Goal: Task Accomplishment & Management: Manage account settings

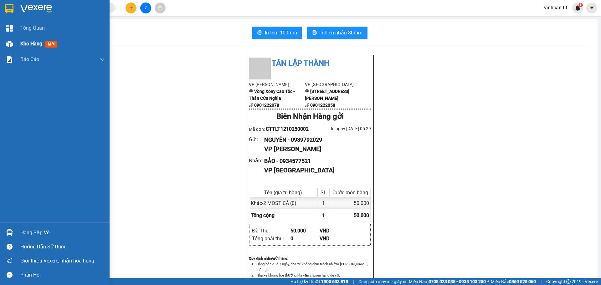
click at [23, 40] on div "Kho hàng mới" at bounding box center [39, 44] width 39 height 8
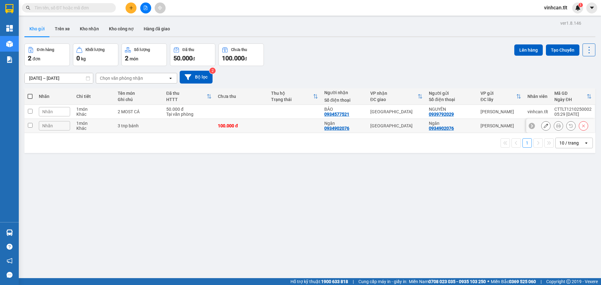
click at [160, 125] on td "3 tnp bánh" at bounding box center [139, 126] width 49 height 14
checkbox input "true"
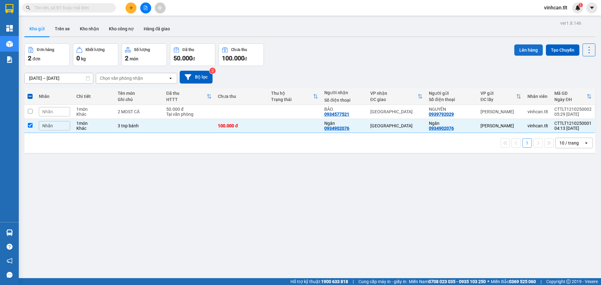
click at [530, 47] on button "Lên hàng" at bounding box center [529, 49] width 29 height 11
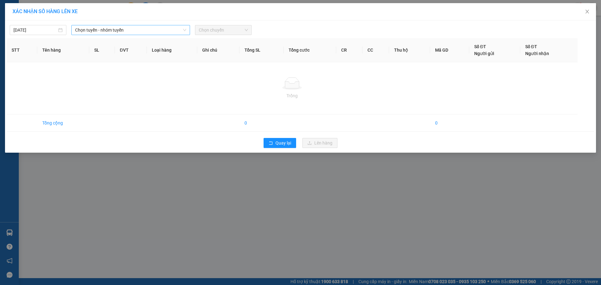
drag, startPoint x: 138, startPoint y: 29, endPoint x: 130, endPoint y: 34, distance: 10.0
click at [138, 29] on span "Chọn tuyến - nhóm tuyến" at bounding box center [130, 29] width 111 height 9
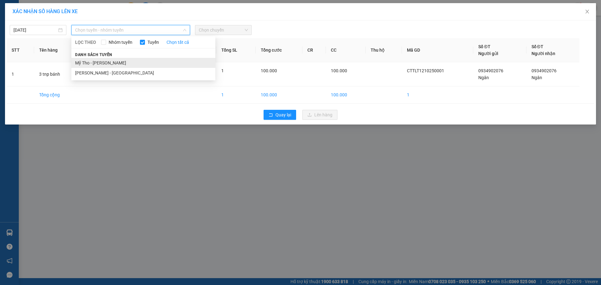
click at [100, 62] on li "Mỹ Tho - [PERSON_NAME]" at bounding box center [143, 63] width 144 height 10
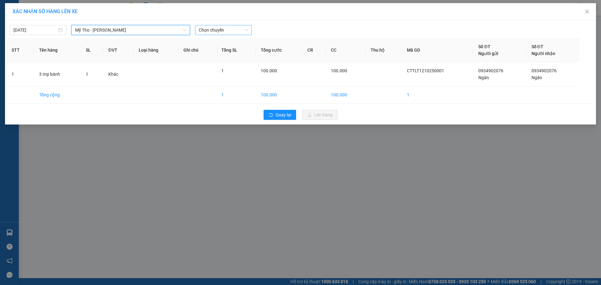
click at [220, 29] on span "Chọn chuyến" at bounding box center [223, 29] width 49 height 9
type input "283"
click at [210, 43] on div "03:20 (TC) - 63F-002.83" at bounding box center [223, 42] width 49 height 7
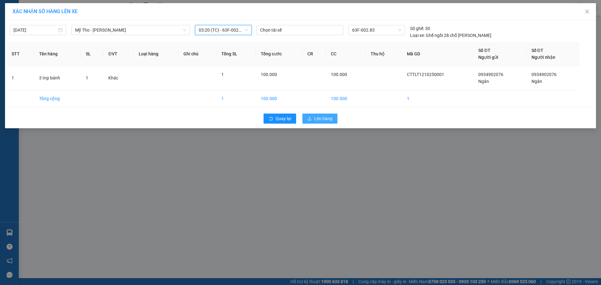
click at [313, 116] on button "Lên hàng" at bounding box center [320, 119] width 35 height 10
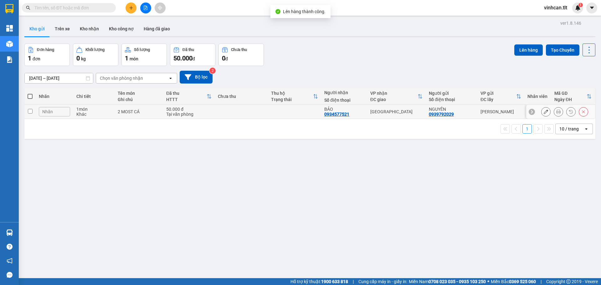
click at [224, 109] on td at bounding box center [241, 112] width 53 height 14
checkbox input "true"
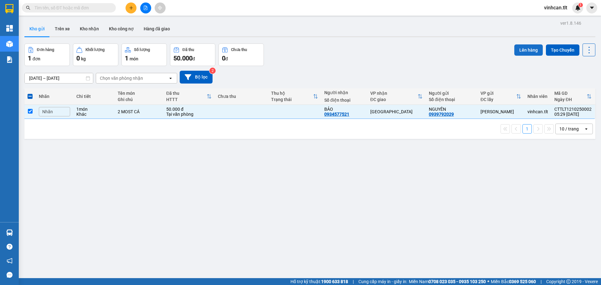
click at [518, 50] on button "Lên hàng" at bounding box center [529, 49] width 29 height 11
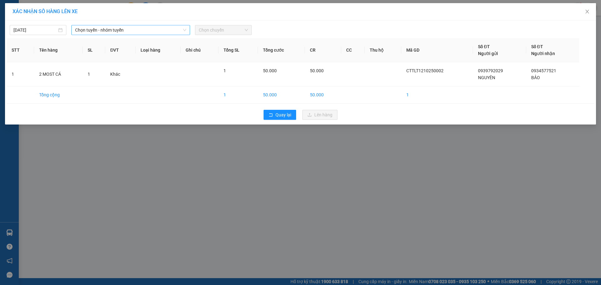
click at [163, 30] on span "Chọn tuyến - nhóm tuyến" at bounding box center [130, 29] width 111 height 9
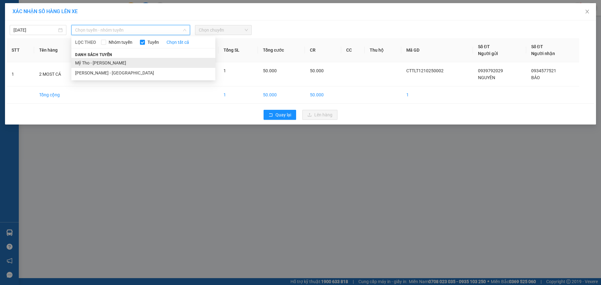
click at [108, 65] on li "Mỹ Tho - [PERSON_NAME]" at bounding box center [143, 63] width 144 height 10
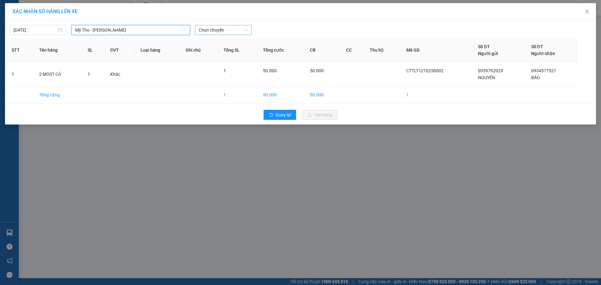
click at [211, 29] on span "Chọn chuyến" at bounding box center [223, 29] width 49 height 9
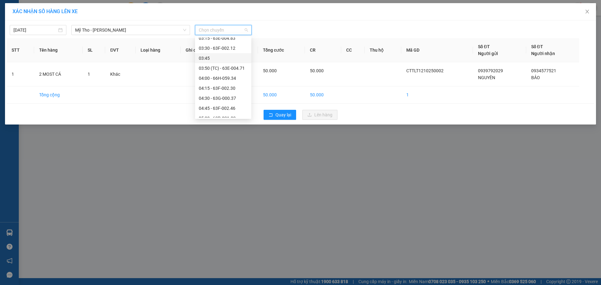
scroll to position [63, 0]
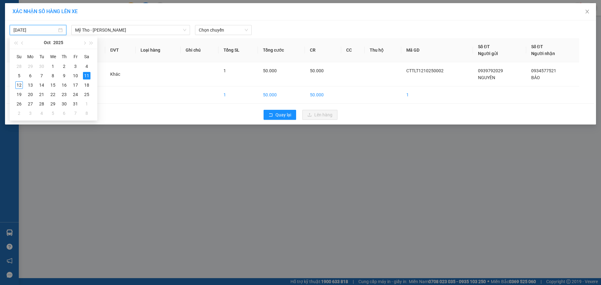
click at [23, 33] on input "[DATE]" at bounding box center [35, 30] width 44 height 7
click at [18, 85] on div "12" at bounding box center [19, 85] width 8 height 8
type input "[DATE]"
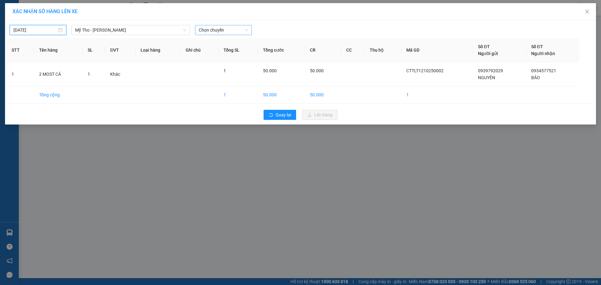
scroll to position [0, 0]
click at [210, 32] on span "Chọn chuyến" at bounding box center [223, 29] width 49 height 9
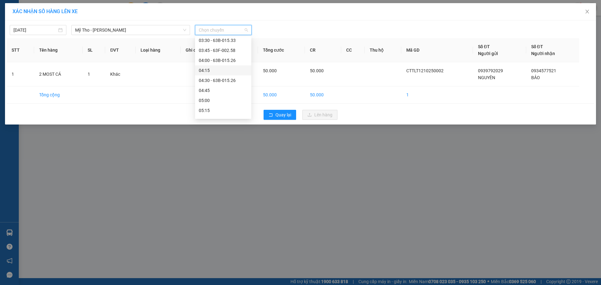
scroll to position [63, 0]
click at [205, 82] on div "05:00" at bounding box center [223, 80] width 49 height 7
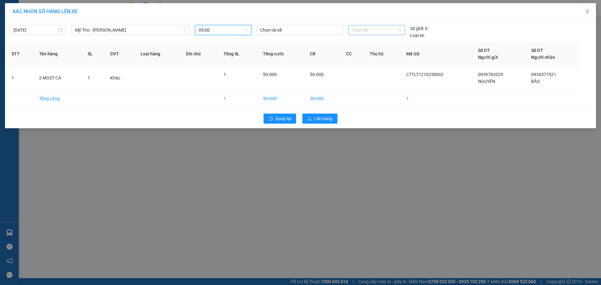
click at [379, 32] on span "Chọn xe" at bounding box center [376, 29] width 49 height 9
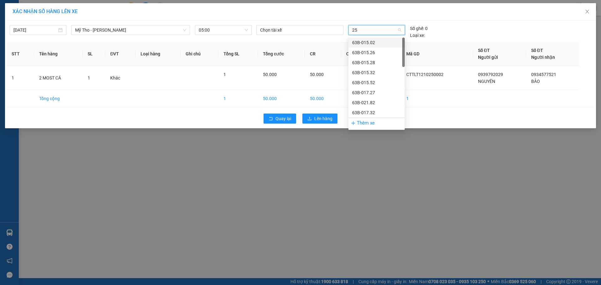
type input "251"
drag, startPoint x: 370, startPoint y: 42, endPoint x: 347, endPoint y: 68, distance: 34.8
click at [370, 42] on div "63F-002.51" at bounding box center [376, 42] width 49 height 7
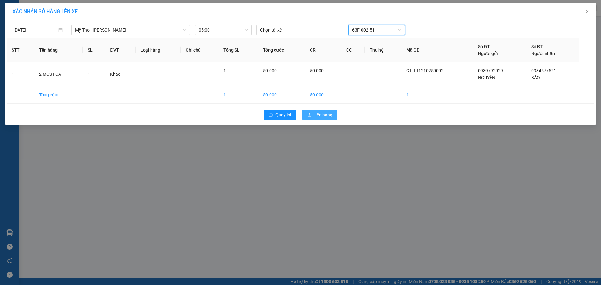
click at [320, 116] on span "Lên hàng" at bounding box center [323, 114] width 18 height 7
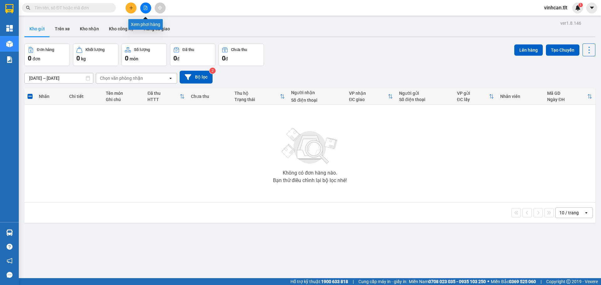
click at [144, 9] on icon "file-add" at bounding box center [145, 8] width 4 height 4
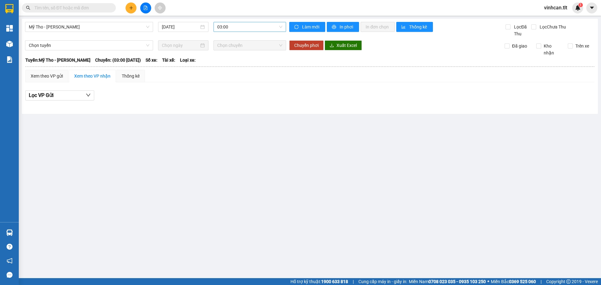
click at [237, 23] on span "03:00" at bounding box center [249, 26] width 65 height 9
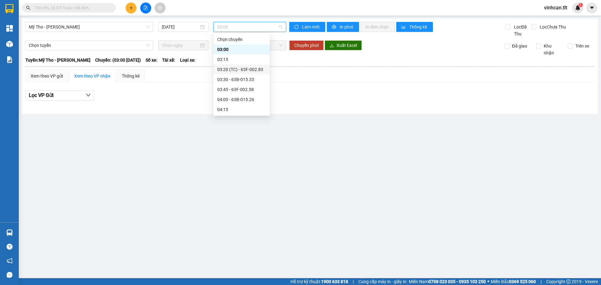
click at [238, 70] on div "03:20 (TC) - 63F-002.83" at bounding box center [241, 69] width 49 height 7
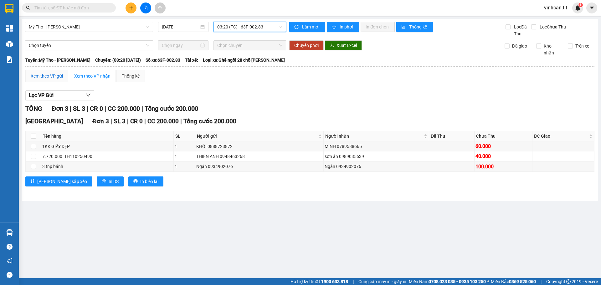
click at [45, 73] on div "Xem theo VP gửi" at bounding box center [47, 76] width 32 height 7
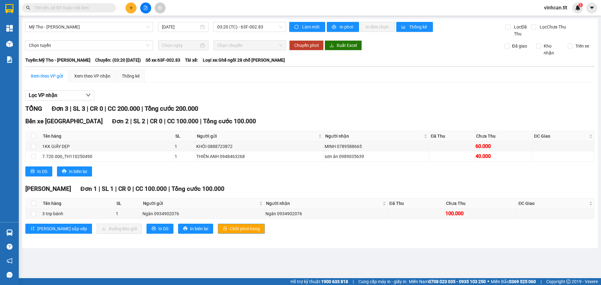
click at [230, 232] on span "Chốt phơi hàng" at bounding box center [245, 228] width 30 height 7
click at [230, 231] on span "Chốt phơi hàng" at bounding box center [245, 228] width 30 height 7
click at [226, 26] on span "03:20 (TC) - 63F-002.83" at bounding box center [249, 26] width 65 height 9
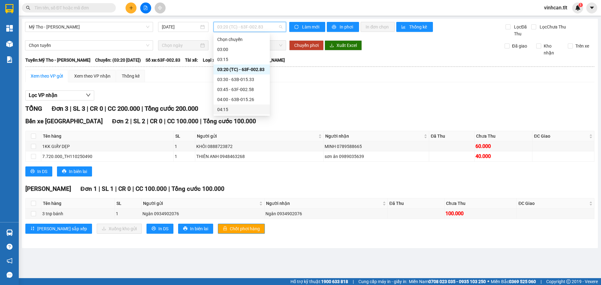
scroll to position [31, 0]
click at [232, 111] on div "05:00 - 63F-002.51" at bounding box center [241, 108] width 49 height 7
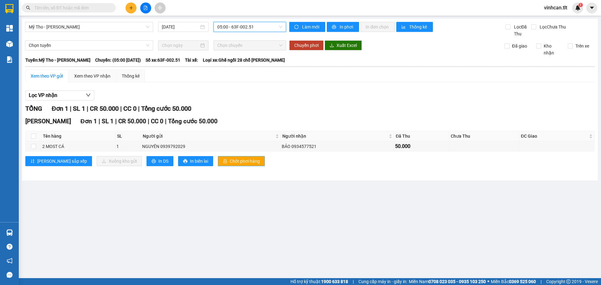
click at [218, 166] on button "Chốt phơi hàng" at bounding box center [241, 161] width 47 height 10
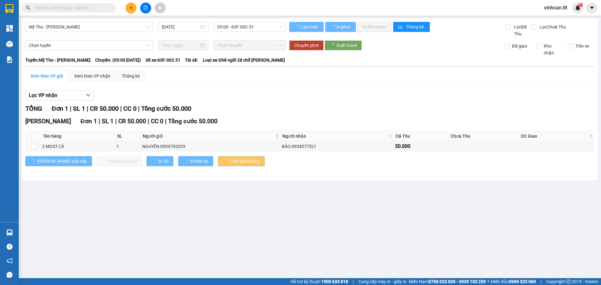
click at [218, 166] on button "Chốt phơi hàng" at bounding box center [241, 161] width 47 height 10
click at [218, 165] on button "Chốt phơi hàng" at bounding box center [241, 161] width 47 height 10
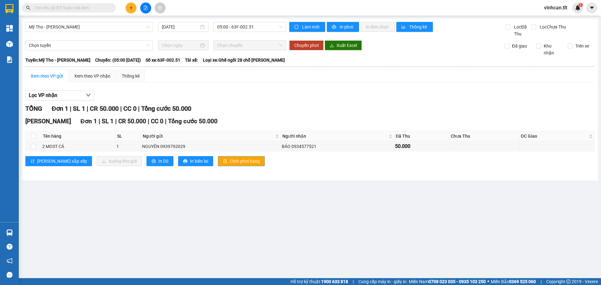
click at [230, 160] on span "Chốt phơi hàng" at bounding box center [245, 161] width 30 height 7
click at [235, 111] on div "TỔNG Đơn 1 | SL 1 | CR 50.000 | CC 0 | Tổng cước 50.000" at bounding box center [309, 109] width 569 height 10
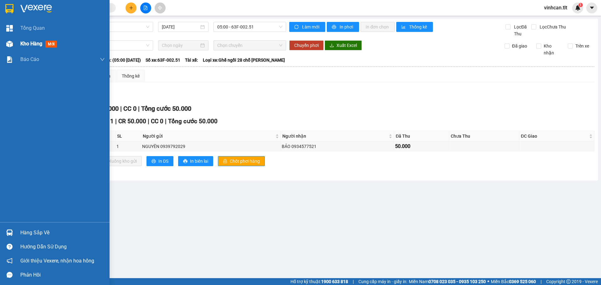
click at [13, 50] on div "Kho hàng mới" at bounding box center [55, 44] width 110 height 16
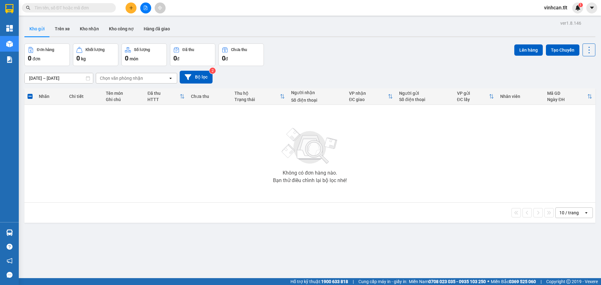
drag, startPoint x: 192, startPoint y: 163, endPoint x: 187, endPoint y: 157, distance: 7.9
click at [192, 163] on div "Không có đơn hàng nào. Bạn thử điều chỉnh lại bộ lọc nhé!" at bounding box center [310, 154] width 565 height 94
